Goal: Find contact information: Find contact information

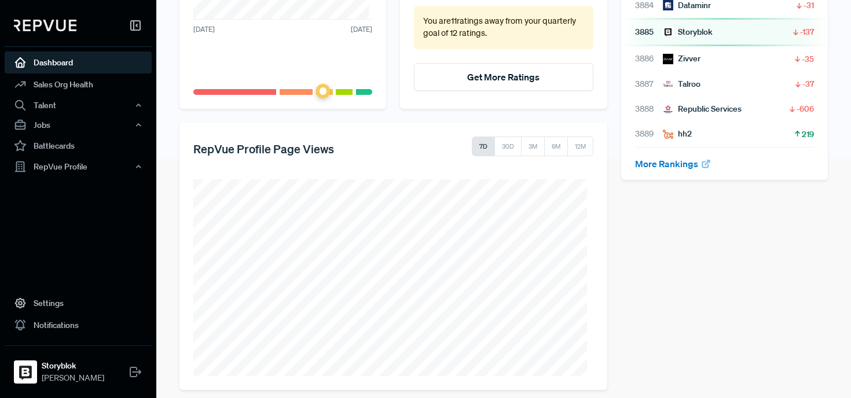
scroll to position [249, 0]
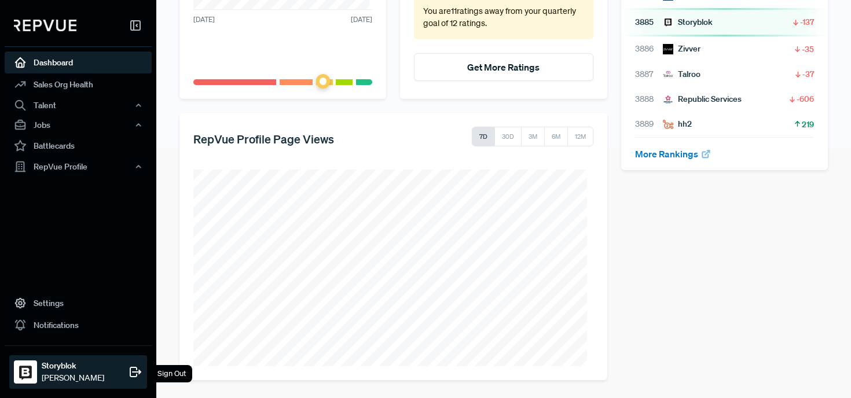
click at [84, 371] on div "Storyblok Crystal Kardys" at bounding box center [73, 372] width 62 height 24
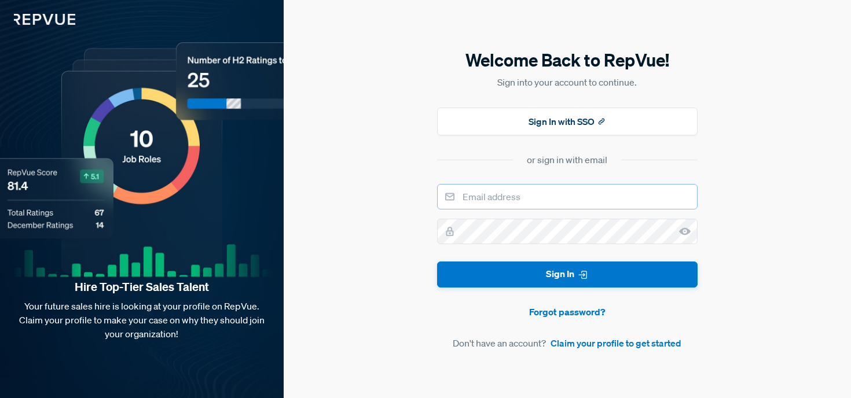
click at [658, 205] on input "email" at bounding box center [567, 196] width 260 height 25
type input "[EMAIL_ADDRESS][PERSON_NAME][DOMAIN_NAME]"
click at [437, 262] on button "Sign In" at bounding box center [567, 275] width 260 height 26
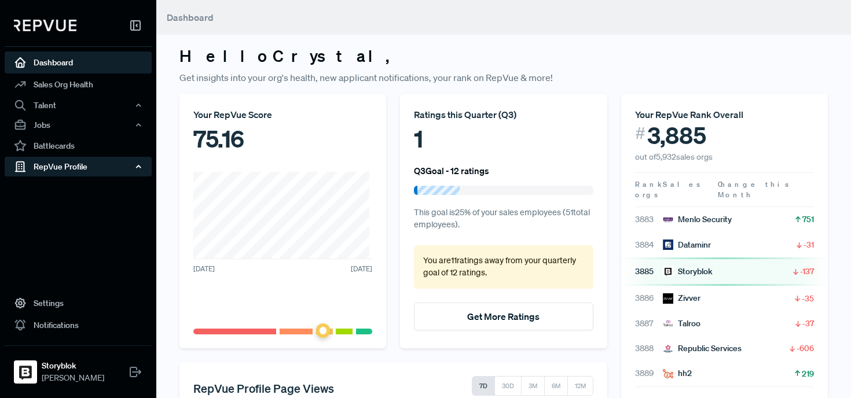
click at [78, 168] on div "RepVue Profile" at bounding box center [78, 167] width 147 height 20
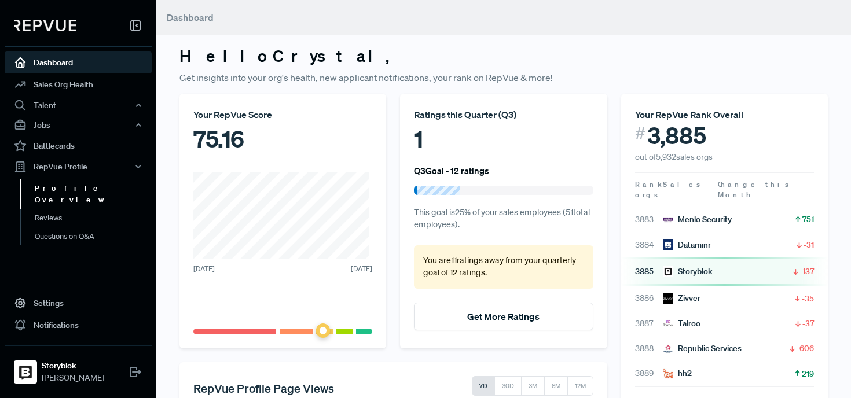
click at [76, 191] on link "Profile Overview" at bounding box center [93, 194] width 147 height 30
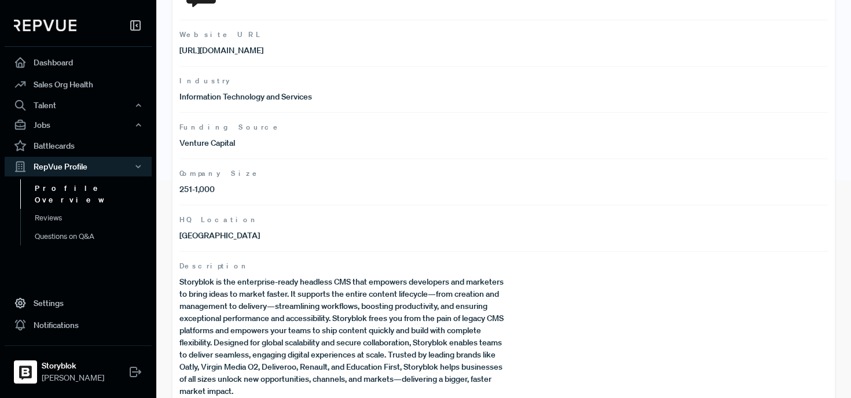
scroll to position [240, 0]
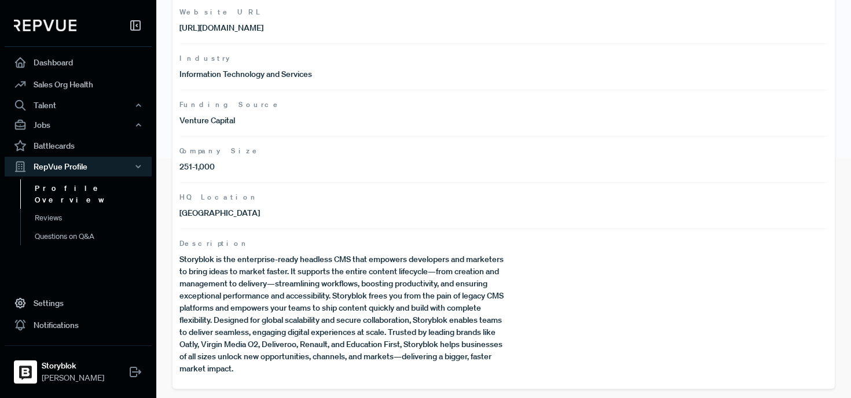
click at [353, 286] on p "Storyblok is the enterprise-ready headless CMS that empowers developers and mar…" at bounding box center [341, 314] width 324 height 122
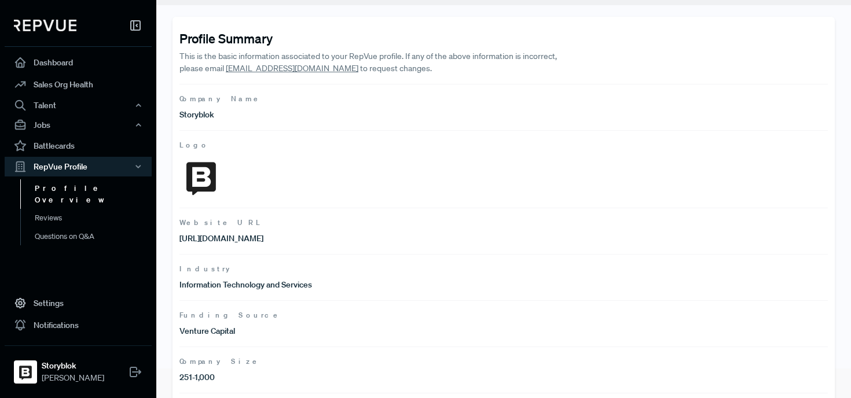
scroll to position [28, 0]
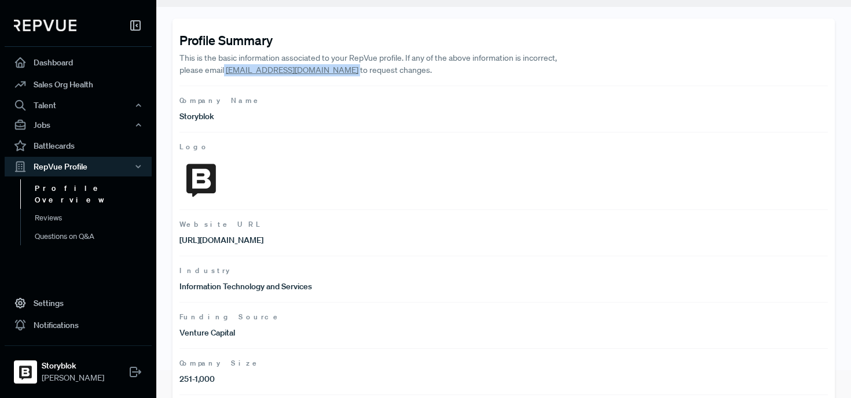
drag, startPoint x: 302, startPoint y: 71, endPoint x: 224, endPoint y: 71, distance: 78.1
click at [224, 71] on p "This is the basic information associated to your RepVue profile. If any of the …" at bounding box center [373, 64] width 389 height 24
copy p "[EMAIL_ADDRESS][DOMAIN_NAME]"
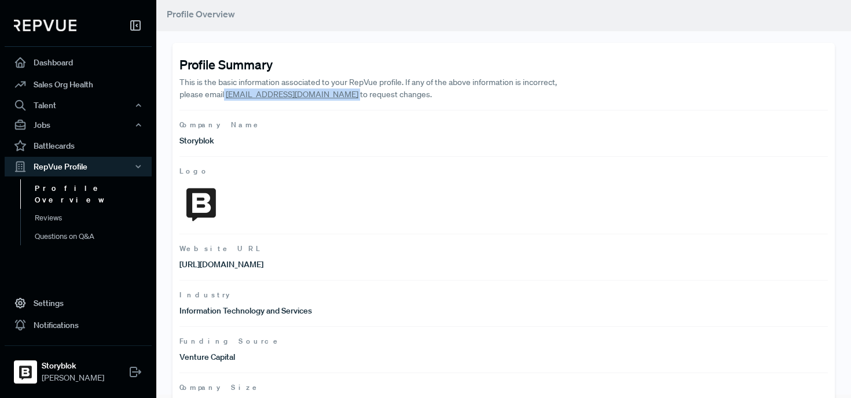
scroll to position [0, 0]
